Goal: Task Accomplishment & Management: Manage account settings

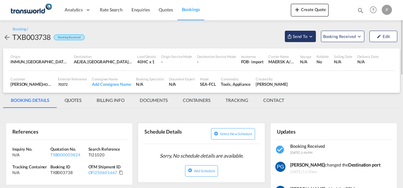
click at [307, 36] on span "Send To" at bounding box center [300, 36] width 16 height 6
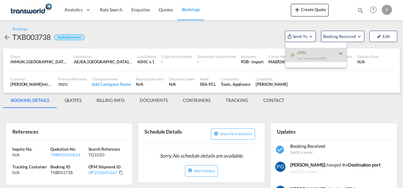
click at [302, 14] on md-backdrop at bounding box center [201, 94] width 403 height 188
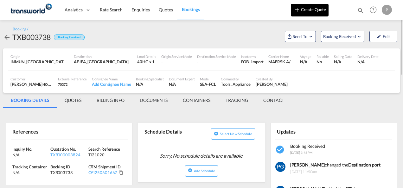
click at [296, 13] on md-icon "icon-plus 400-fg" at bounding box center [297, 10] width 8 height 8
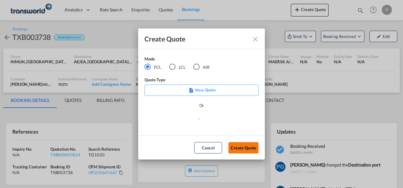
click at [243, 147] on button "Create Quote" at bounding box center [243, 147] width 30 height 11
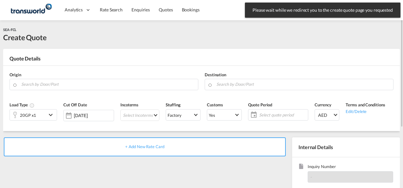
click at [46, 113] on div "20GP x1" at bounding box center [28, 115] width 37 height 11
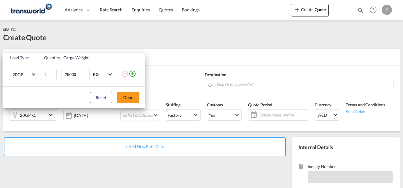
click at [34, 75] on md-select-value "20GP" at bounding box center [24, 74] width 25 height 11
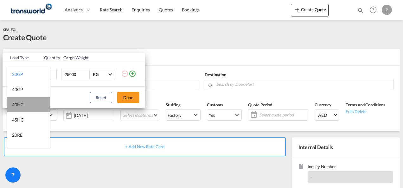
click at [29, 103] on md-option "40HC" at bounding box center [28, 104] width 43 height 15
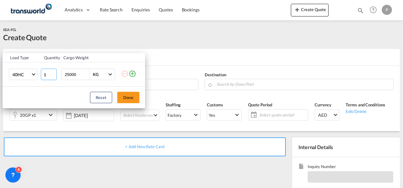
click at [48, 75] on input "1" at bounding box center [49, 74] width 16 height 11
type input "3"
click at [133, 73] on md-icon "icon-plus-circle-outline" at bounding box center [133, 74] width 8 height 8
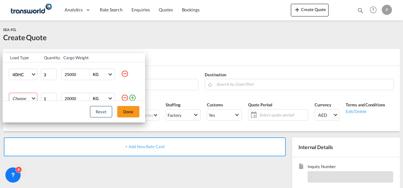
click at [18, 96] on md-select "Choose 20GP 40GP 40HC 45HC 20RE 40RE 40HR 20OT 40OT 20FR 40FR 40NR 20NR 45S 20T…" at bounding box center [23, 98] width 29 height 11
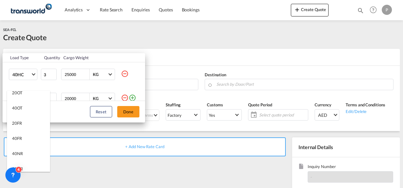
scroll to position [112, 0]
click at [23, 107] on md-option "40OT" at bounding box center [28, 107] width 43 height 15
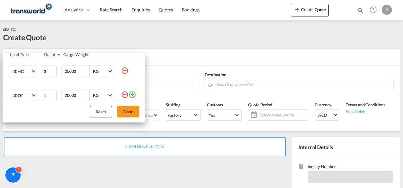
scroll to position [10, 0]
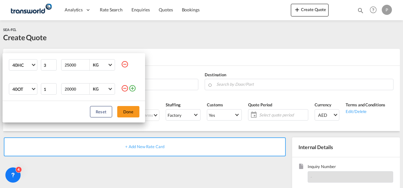
click at [129, 89] on md-icon "icon-plus-circle-outline" at bounding box center [133, 89] width 8 height 8
click at [26, 89] on md-select "Choose 20GP 40GP 40HC 45HC 20RE 40RE 40HR 20OT 40OT 20FR 40FR 40NR 20NR 45S 20T…" at bounding box center [23, 88] width 29 height 11
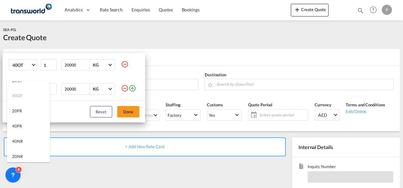
scroll to position [117, 0]
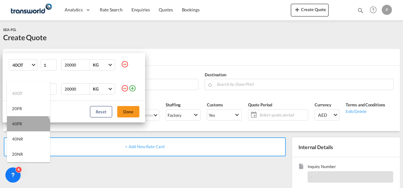
click at [27, 131] on md-option "40FR" at bounding box center [28, 123] width 43 height 15
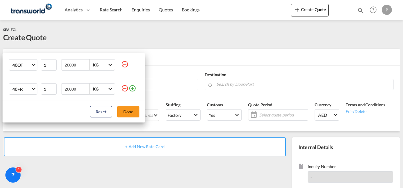
scroll to position [0, 0]
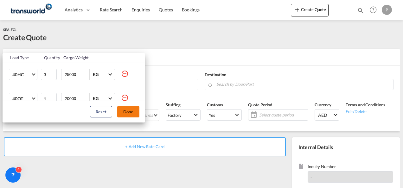
click at [134, 115] on button "Done" at bounding box center [128, 111] width 22 height 11
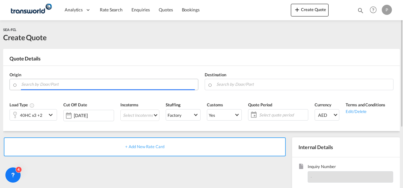
click at [95, 86] on input "Search by Door/Port" at bounding box center [108, 84] width 174 height 11
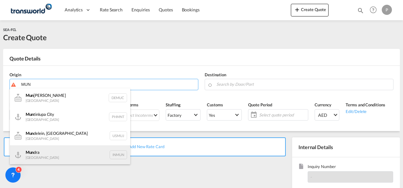
click at [67, 159] on div "Mun dra India INMUN" at bounding box center [70, 154] width 120 height 19
type input "Mundra, INMUN"
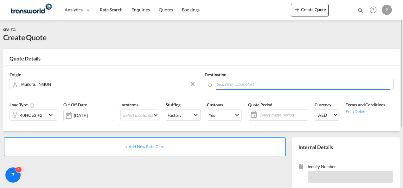
click at [243, 82] on input "Search by Door/Port" at bounding box center [303, 84] width 174 height 11
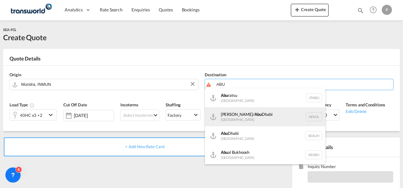
click at [244, 110] on div "[PERSON_NAME]/ [GEOGRAPHIC_DATA] [GEOGRAPHIC_DATA] AEKHL" at bounding box center [265, 116] width 120 height 19
type input "[PERSON_NAME]/[GEOGRAPHIC_DATA], AEKHL"
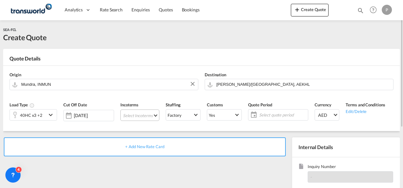
click at [134, 116] on md-select "Select Incoterms DPU - import Delivery at Place Unloaded FAS - export Free Alon…" at bounding box center [139, 115] width 39 height 11
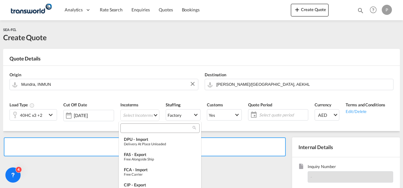
click at [137, 125] on input "search" at bounding box center [157, 128] width 70 height 6
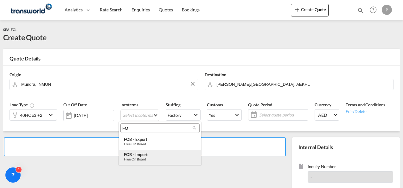
type input "FO"
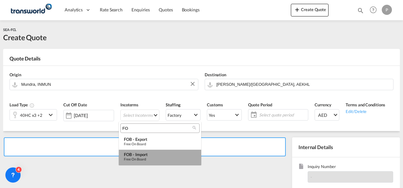
click at [139, 154] on div "FOB - import" at bounding box center [160, 154] width 72 height 5
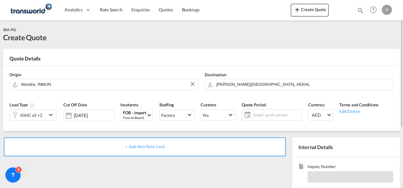
click at [262, 111] on span "Select quote period" at bounding box center [276, 115] width 50 height 9
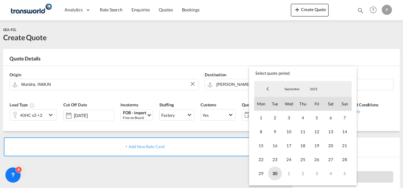
click at [274, 171] on span "30" at bounding box center [275, 174] width 14 height 14
click at [293, 90] on span "September" at bounding box center [292, 89] width 20 height 4
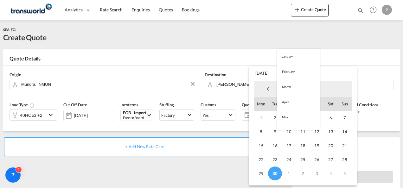
scroll to position [89, 0]
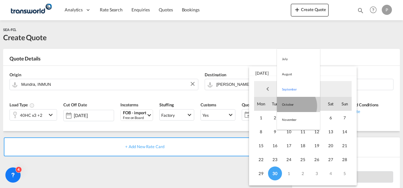
click at [294, 106] on md-option "October" at bounding box center [298, 104] width 43 height 15
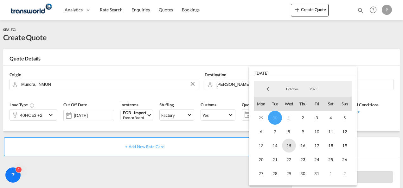
click at [289, 145] on span "15" at bounding box center [289, 146] width 14 height 14
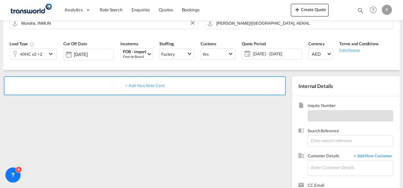
scroll to position [65, 0]
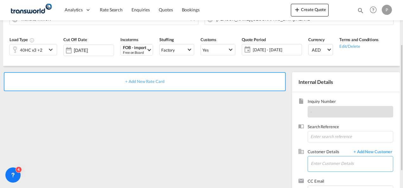
click at [332, 163] on input "Enter Customer Details" at bounding box center [352, 163] width 82 height 14
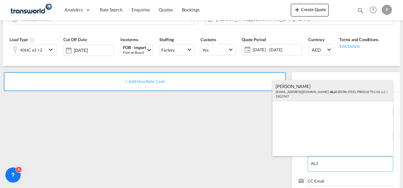
click at [315, 88] on div "[PERSON_NAME] [PERSON_NAME][EMAIL_ADDRESS][DOMAIN_NAME] | ALJ AZEERA STEEL PROD…" at bounding box center [332, 91] width 120 height 22
type input "ALJAZEERA STEEL PRODUCTS CO L.L.C, [PERSON_NAME], [EMAIL_ADDRESS][DOMAIN_NAME]"
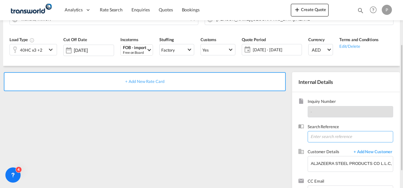
click at [315, 136] on input at bounding box center [351, 136] width 86 height 11
type input "LOT 5"
click at [160, 80] on span "+ Add New Rate Card" at bounding box center [144, 81] width 39 height 5
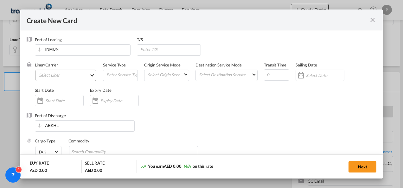
type input "Basic Ocean Freight"
select select "per equipment"
click at [72, 77] on md-select "Select Liner 2HM LOGISTICS D.O.O. / TDWC-CAPODISTRI 2HM LOGISTICS D.O.O. / TDWC…" at bounding box center [65, 75] width 61 height 11
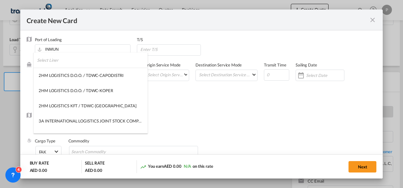
click at [65, 62] on input "search" at bounding box center [92, 60] width 111 height 15
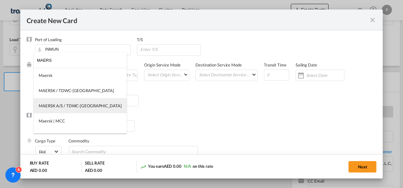
type input "MAERS"
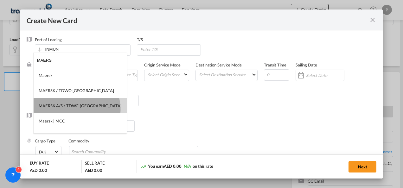
click at [76, 109] on md-option "MAERSK A/S / TDWC-[GEOGRAPHIC_DATA]" at bounding box center [80, 105] width 93 height 15
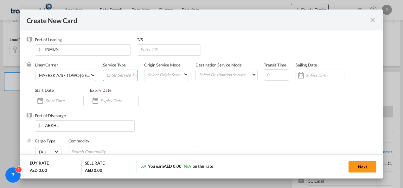
click at [124, 77] on input "Create New CardPort ..." at bounding box center [122, 75] width 32 height 10
type input "FOB IMPORT"
click at [124, 103] on input "Create New CardPort ..." at bounding box center [119, 100] width 38 height 5
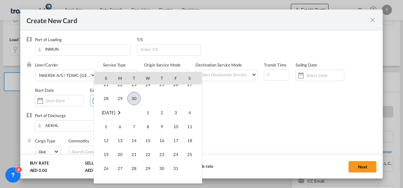
scroll to position [146798, 0]
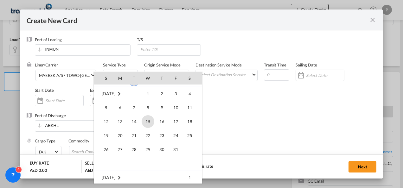
click at [148, 121] on span "15" at bounding box center [148, 121] width 13 height 13
type input "[DATE]"
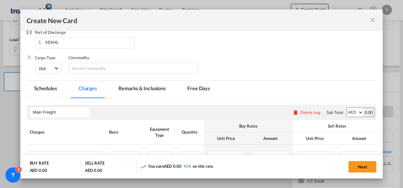
scroll to position [84, 0]
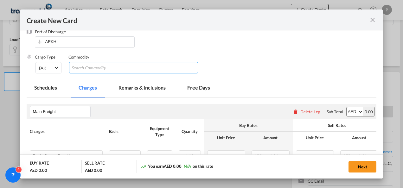
click at [102, 68] on input "Chips input." at bounding box center [100, 68] width 58 height 10
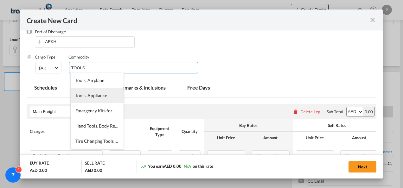
type input "TOOLS"
click at [96, 94] on span "Tools, Appliance" at bounding box center [91, 95] width 32 height 5
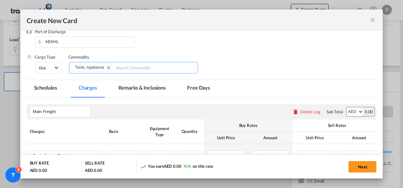
scroll to position [150, 0]
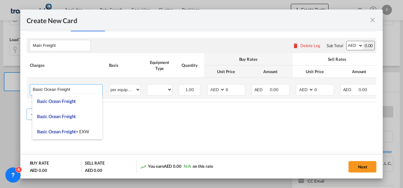
click at [71, 89] on input "Basic Ocean Freight" at bounding box center [67, 90] width 69 height 10
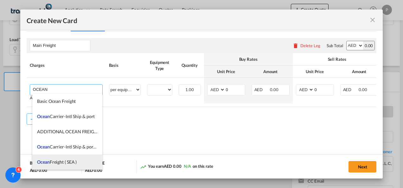
click at [63, 158] on li "Ocean Freight ( SEA )" at bounding box center [67, 162] width 70 height 15
type input "Ocean Freight ( SEA )"
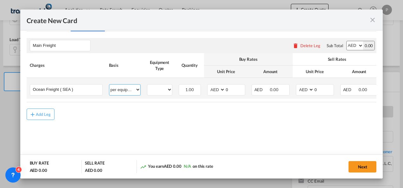
click at [122, 86] on select "per equipment per container per B/L per shipping bill per shipment % on freight…" at bounding box center [124, 90] width 31 height 10
select select "per shipment"
click at [109, 85] on select "per equipment per container per B/L per shipping bill per shipment % on freight…" at bounding box center [124, 90] width 31 height 10
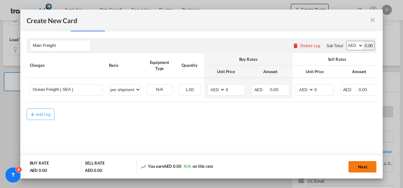
click at [362, 165] on button "Next" at bounding box center [362, 166] width 28 height 11
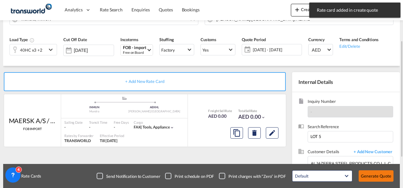
click at [369, 175] on button "Generate Quote" at bounding box center [376, 175] width 35 height 11
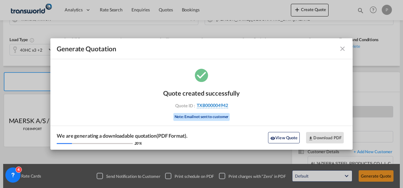
click at [219, 106] on span "TXB000004942" at bounding box center [212, 106] width 31 height 6
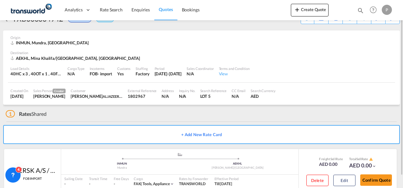
scroll to position [18, 0]
click at [378, 180] on button "Confirm Quote" at bounding box center [376, 180] width 32 height 11
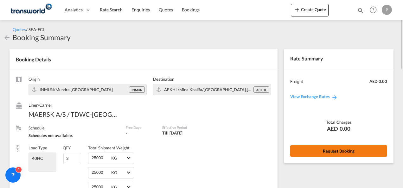
click at [316, 149] on button "Request Booking" at bounding box center [338, 150] width 97 height 11
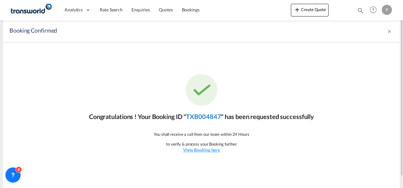
click at [206, 116] on link "TXB004847" at bounding box center [203, 117] width 35 height 8
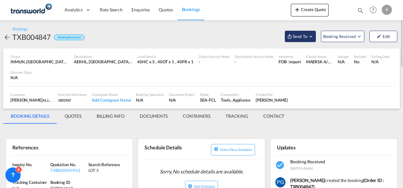
click at [304, 36] on span "Send To" at bounding box center [300, 36] width 16 height 6
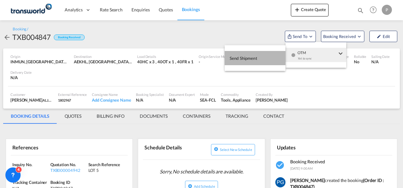
click at [270, 59] on button "Send Shipment" at bounding box center [255, 58] width 61 height 14
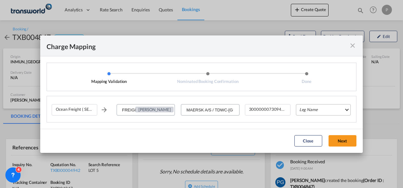
click at [318, 108] on md-select "Leg Name HANDLING ORIGIN VESSEL HANDLING DESTINATION OTHERS TL PICK UP CUSTOMS …" at bounding box center [323, 109] width 55 height 11
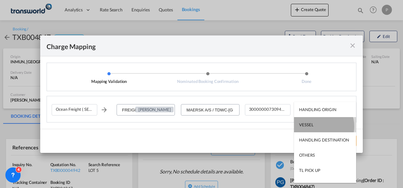
click at [319, 126] on md-option "VESSEL" at bounding box center [325, 124] width 62 height 15
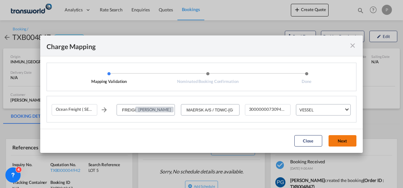
click at [345, 142] on button "Next" at bounding box center [342, 140] width 28 height 11
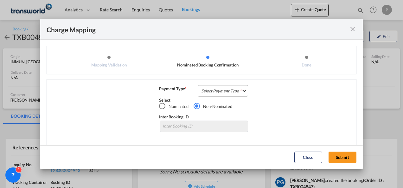
click at [210, 91] on md-select "Select Payment Type COLLECT PREPAID" at bounding box center [223, 90] width 50 height 11
click at [210, 91] on div "COLLECT" at bounding box center [208, 91] width 18 height 6
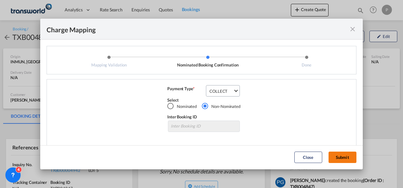
click at [341, 155] on button "Submit" at bounding box center [342, 157] width 28 height 11
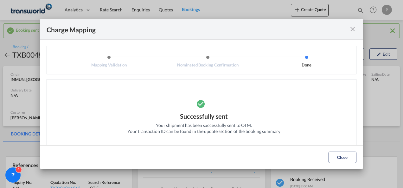
click at [354, 30] on md-icon "icon-close fg-AAA8AD cursor" at bounding box center [353, 29] width 8 height 8
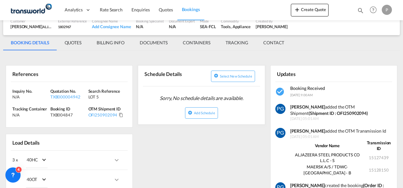
scroll to position [94, 0]
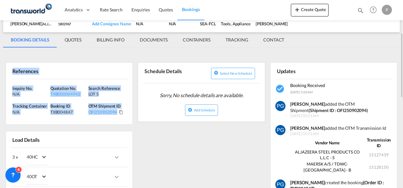
drag, startPoint x: 11, startPoint y: 70, endPoint x: 123, endPoint y: 118, distance: 121.6
click at [123, 118] on div "References Inquiry No. N/A Quotation No. TXB000004942 Search Reference LOT 5 Tr…" at bounding box center [69, 93] width 127 height 62
copy div "References Inquiry No. N/A Quotation No. TXB000004942 Search Reference LOT 5 Tr…"
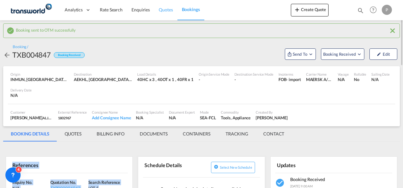
click at [164, 8] on span "Quotes" at bounding box center [166, 9] width 14 height 5
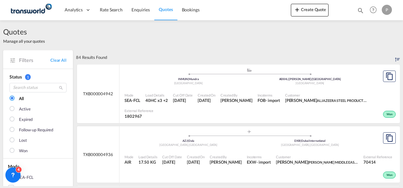
click at [359, 7] on div "Bookings Quotes Enquiries Help Resources Product Release P My Profile Logout" at bounding box center [373, 10] width 40 height 20
click at [359, 10] on md-icon "icon-magnify" at bounding box center [360, 10] width 7 height 7
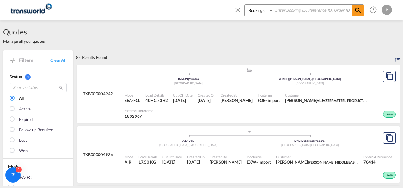
click at [300, 10] on input at bounding box center [312, 10] width 79 height 11
paste input "TXB004570"
type input "TXB004570"
click at [362, 11] on md-icon "icon-magnify" at bounding box center [358, 11] width 8 height 8
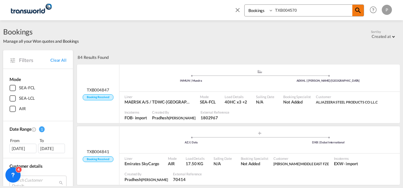
click at [356, 10] on md-icon "icon-magnify" at bounding box center [358, 11] width 8 height 8
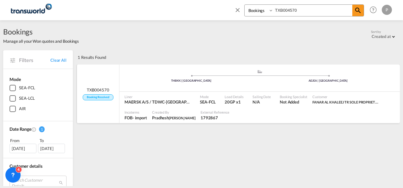
click at [252, 100] on span "N/A" at bounding box center [261, 102] width 18 height 6
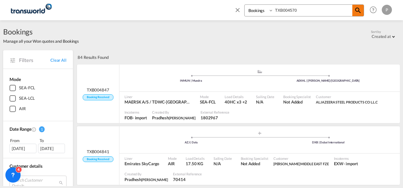
click at [359, 13] on md-icon "icon-magnify" at bounding box center [358, 11] width 8 height 8
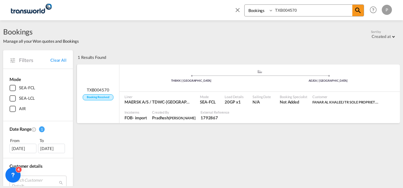
click at [326, 91] on div ".a{fill:#aaa8ad;} .a{fill:#aaa8ad;} THBKK | [GEOGRAPHIC_DATA] [GEOGRAPHIC_DATA]…" at bounding box center [259, 78] width 280 height 27
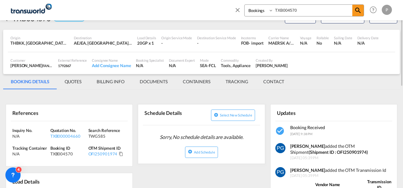
scroll to position [22, 0]
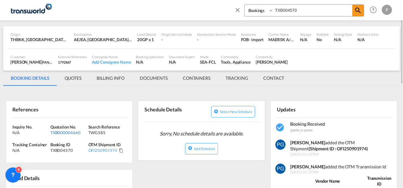
click at [72, 132] on div "TXB000004660" at bounding box center [68, 133] width 36 height 6
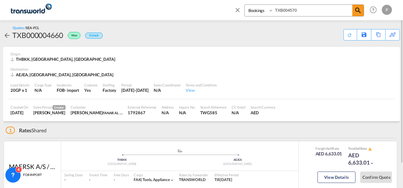
scroll to position [1, 0]
click at [377, 31] on div "Copy Quote" at bounding box center [371, 35] width 22 height 11
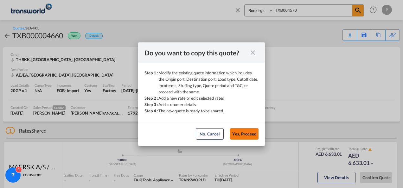
click at [243, 131] on button "Yes, Proceed" at bounding box center [244, 133] width 29 height 11
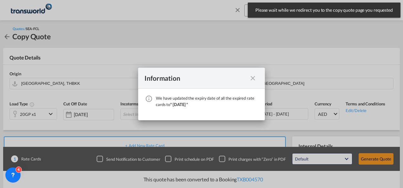
scroll to position [130, 0]
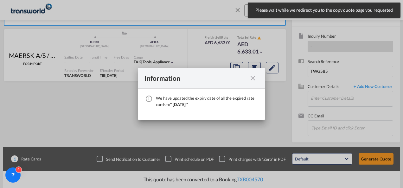
click at [253, 80] on md-icon "icon-close fg-AAA8AD cursor" at bounding box center [253, 78] width 8 height 8
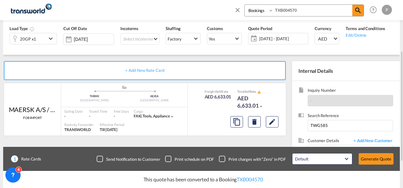
scroll to position [81, 0]
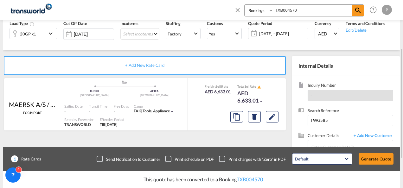
click at [36, 36] on div "20GP x1" at bounding box center [28, 33] width 37 height 11
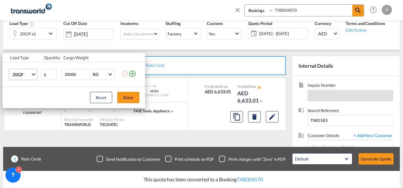
click at [22, 76] on span "20GP" at bounding box center [21, 75] width 18 height 6
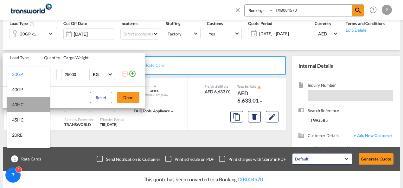
click at [28, 101] on md-option "40HC" at bounding box center [28, 104] width 43 height 15
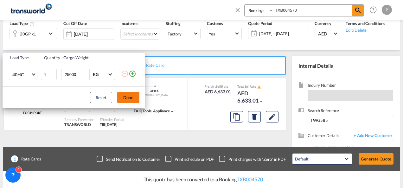
click at [131, 98] on button "Done" at bounding box center [128, 97] width 22 height 11
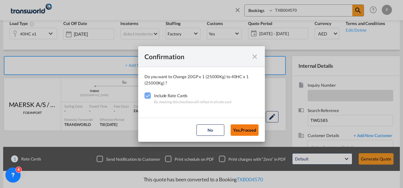
click at [244, 130] on button "Yes,Proceed" at bounding box center [245, 129] width 28 height 11
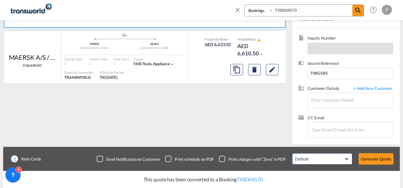
scroll to position [129, 0]
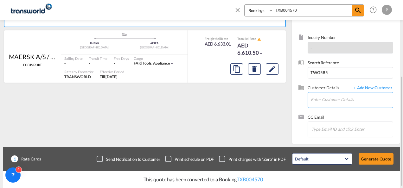
click at [333, 100] on input "Enter Customer Details" at bounding box center [352, 99] width 82 height 14
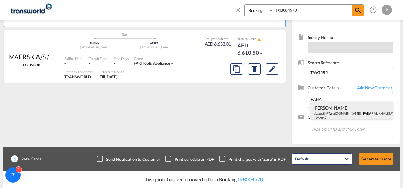
click at [334, 105] on div "[PERSON_NAME]@ [PERSON_NAME] [DOMAIN_NAME] | FANA R AL KHALEEJ TR SOLE PROPRIET…" at bounding box center [351, 113] width 83 height 22
type input "FANAR AL KHALEEJ TR SOLE PROPRIETORSHIP LLC, [PERSON_NAME], [EMAIL_ADDRESS][DOM…"
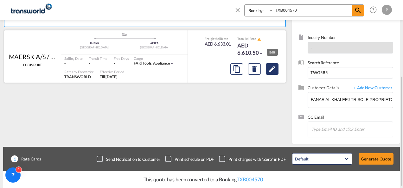
click at [272, 69] on md-icon "Edit" at bounding box center [272, 69] width 8 height 8
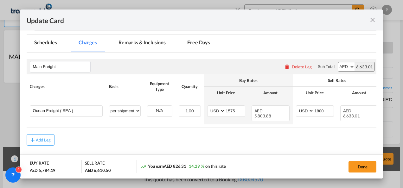
scroll to position [141, 0]
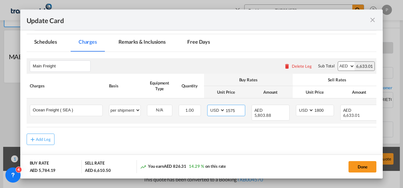
click at [239, 109] on input "1575" at bounding box center [235, 110] width 20 height 10
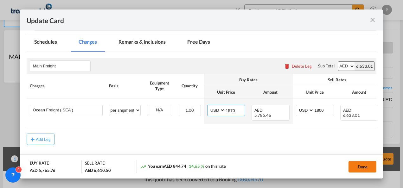
type input "1570"
click at [361, 165] on button "Done" at bounding box center [362, 166] width 28 height 11
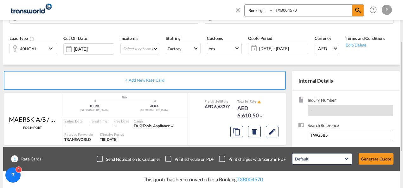
scroll to position [63, 0]
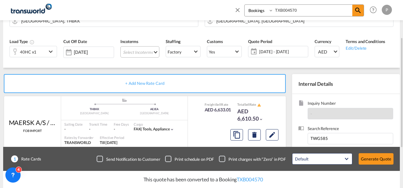
click at [129, 49] on md-select "Select Incoterms DPU - import Delivery at Place Unloaded FAS - export Free Alon…" at bounding box center [139, 51] width 39 height 11
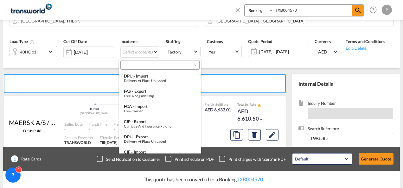
scroll to position [4, 0]
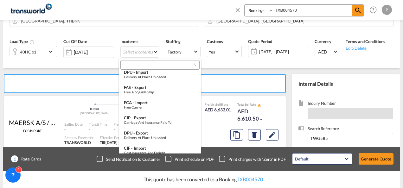
click at [130, 64] on input "search" at bounding box center [157, 65] width 70 height 6
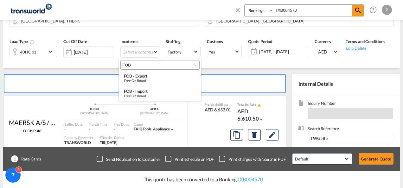
scroll to position [0, 0]
type input "FOB"
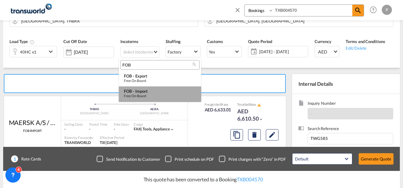
click at [140, 89] on div "FOB - import" at bounding box center [160, 91] width 72 height 5
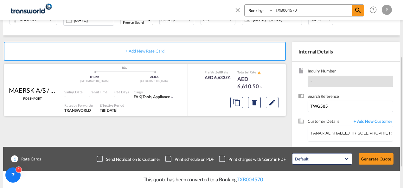
scroll to position [130, 0]
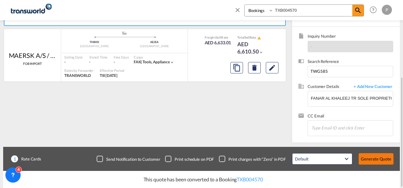
click at [375, 155] on button "Generate Quote" at bounding box center [376, 158] width 35 height 11
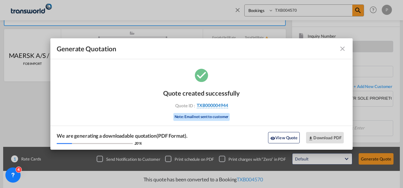
click at [220, 105] on span "TXB000004944" at bounding box center [212, 106] width 31 height 6
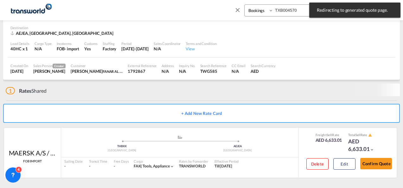
scroll to position [39, 0]
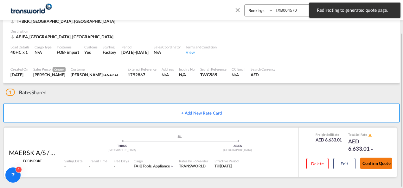
click at [376, 162] on button "Confirm Quote" at bounding box center [376, 163] width 32 height 11
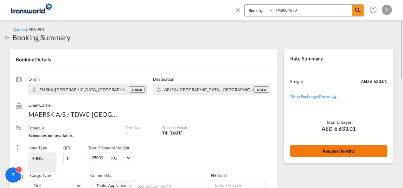
click at [318, 148] on button "Request Booking" at bounding box center [338, 150] width 97 height 11
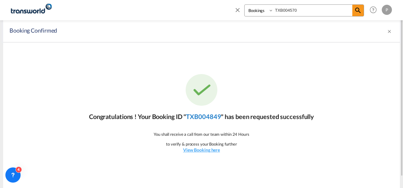
click at [217, 117] on link "TXB004849" at bounding box center [203, 117] width 35 height 8
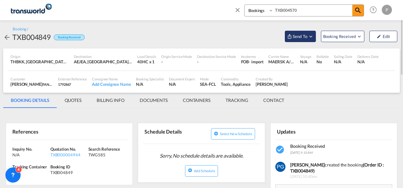
click at [296, 40] on button "Send To" at bounding box center [300, 36] width 31 height 11
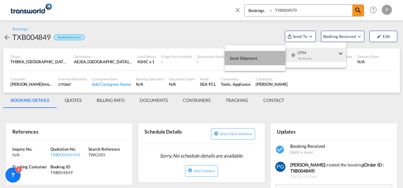
click at [273, 53] on button "Send Shipment" at bounding box center [255, 58] width 61 height 14
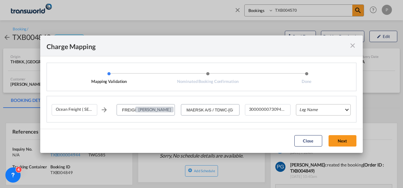
click at [314, 111] on md-select "Leg Name HANDLING ORIGIN VESSEL HANDLING DESTINATION OTHERS TL PICK UP CUSTOMS …" at bounding box center [323, 109] width 55 height 11
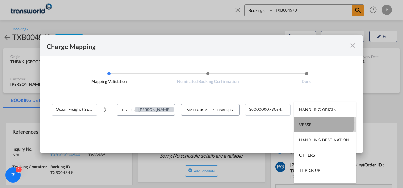
click at [316, 123] on md-option "VESSEL" at bounding box center [325, 124] width 62 height 15
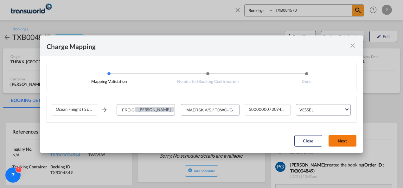
click at [334, 137] on button "Next" at bounding box center [342, 140] width 28 height 11
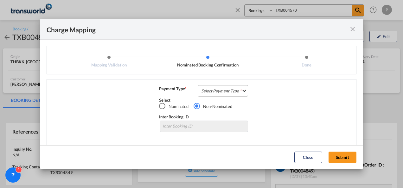
click at [205, 92] on md-select "Select Payment Type COLLECT PREPAID" at bounding box center [223, 90] width 50 height 11
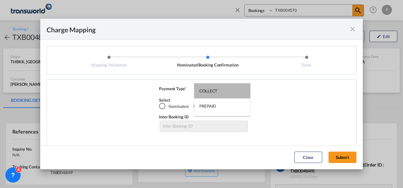
click at [205, 92] on div "COLLECT" at bounding box center [208, 91] width 18 height 6
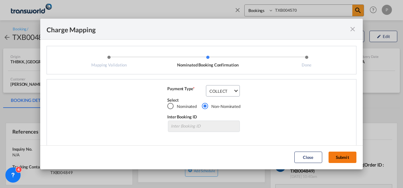
click at [351, 156] on button "Submit" at bounding box center [342, 157] width 28 height 11
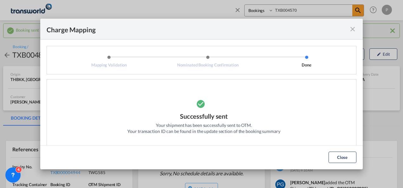
click at [351, 28] on md-icon "icon-close fg-AAA8AD cursor" at bounding box center [353, 29] width 8 height 8
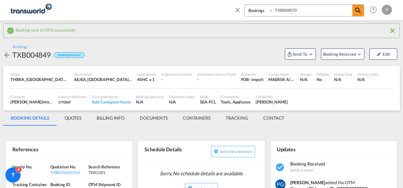
scroll to position [56, 0]
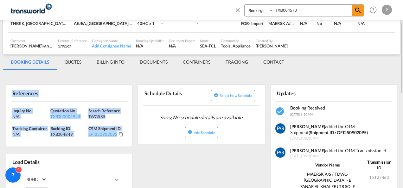
drag, startPoint x: 11, startPoint y: 92, endPoint x: 116, endPoint y: 137, distance: 114.0
click at [116, 137] on div "References Inquiry No. N/A Quotation No. TXB000004944 Search Reference TWG585 T…" at bounding box center [69, 116] width 127 height 62
copy div "References Inquiry No. N/A Quotation No. TXB000004944 Search Reference TWG585 T…"
